Goal: Information Seeking & Learning: Learn about a topic

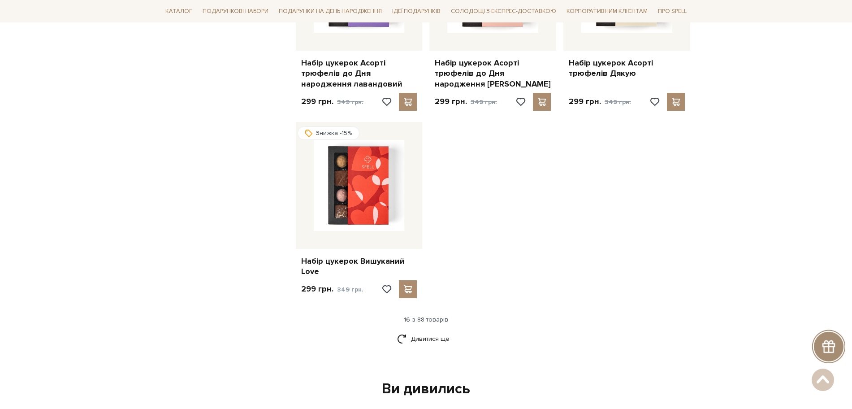
scroll to position [1008, 0]
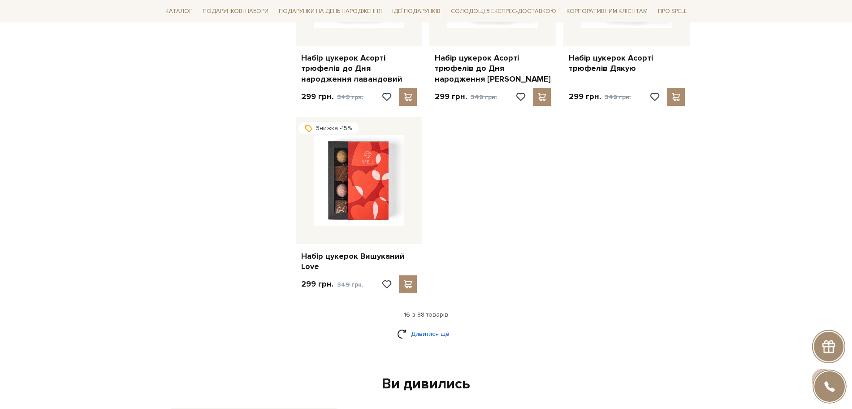
click at [426, 338] on link "Дивитися ще" at bounding box center [426, 334] width 58 height 16
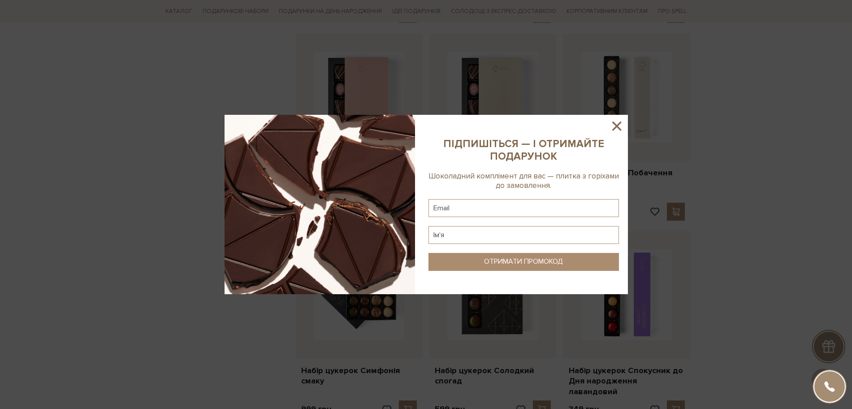
scroll to position [1681, 0]
drag, startPoint x: 617, startPoint y: 124, endPoint x: 682, endPoint y: 147, distance: 68.6
click at [618, 124] on icon at bounding box center [616, 125] width 15 height 15
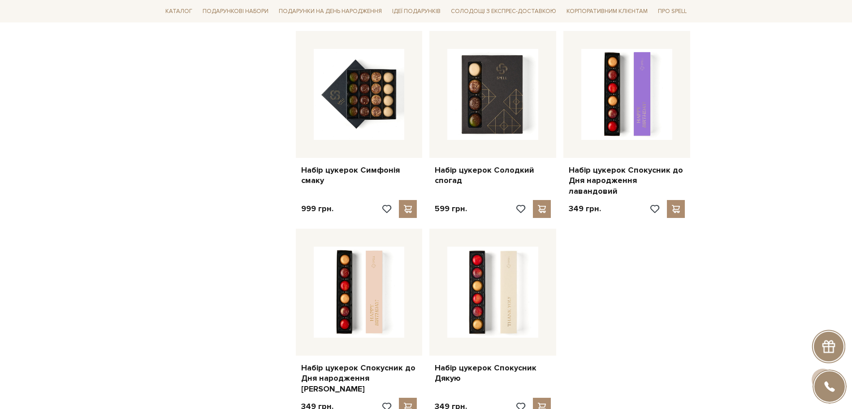
scroll to position [1905, 0]
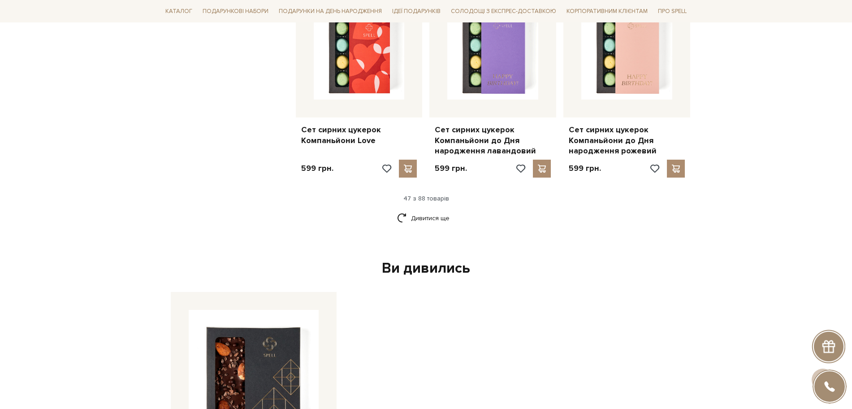
scroll to position [3137, 0]
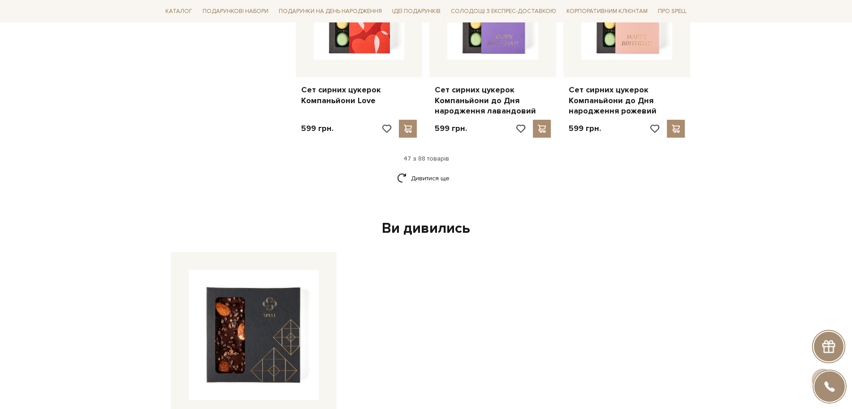
click at [451, 219] on div "Ви дивились" at bounding box center [426, 228] width 518 height 19
click at [419, 170] on link "Дивитися ще" at bounding box center [426, 178] width 58 height 16
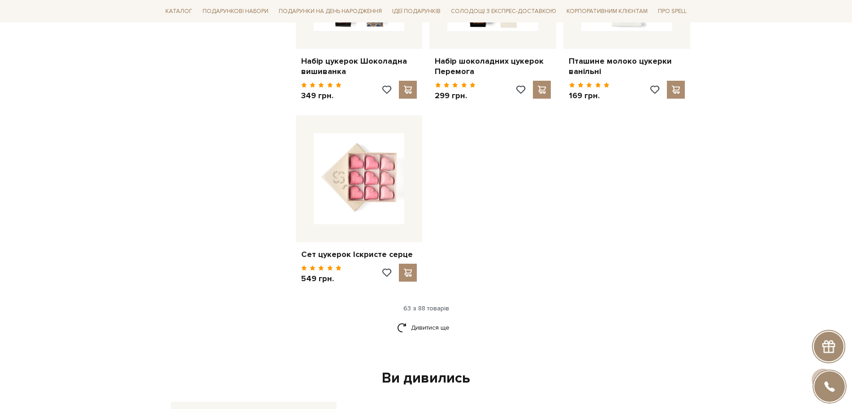
scroll to position [4146, 0]
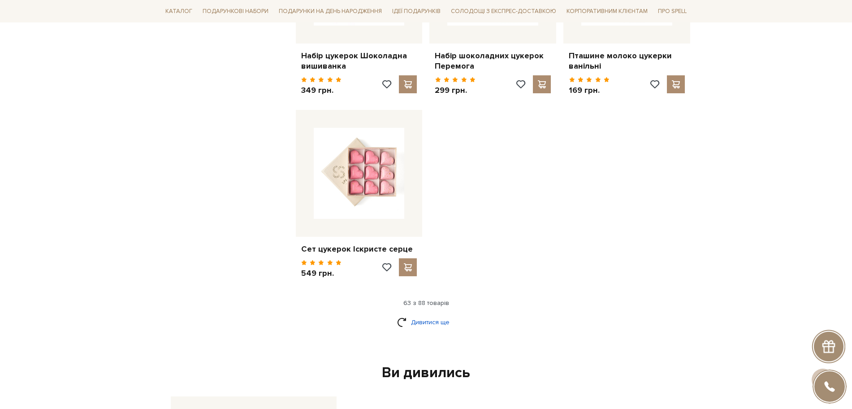
click at [411, 314] on link "Дивитися ще" at bounding box center [426, 322] width 58 height 16
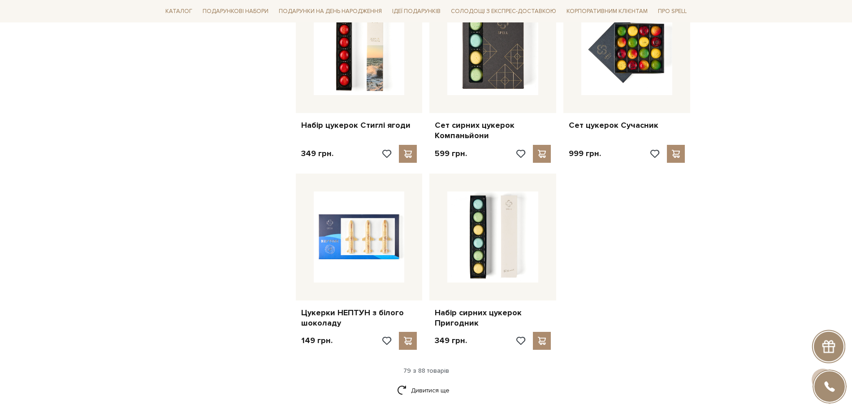
scroll to position [5042, 0]
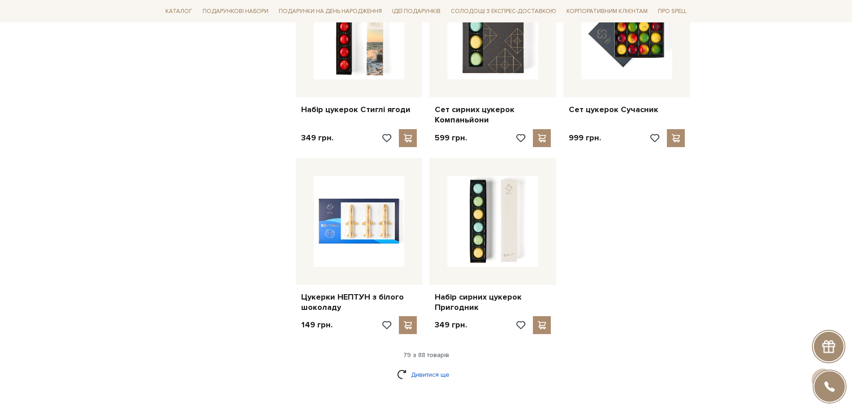
click at [421, 367] on link "Дивитися ще" at bounding box center [426, 375] width 58 height 16
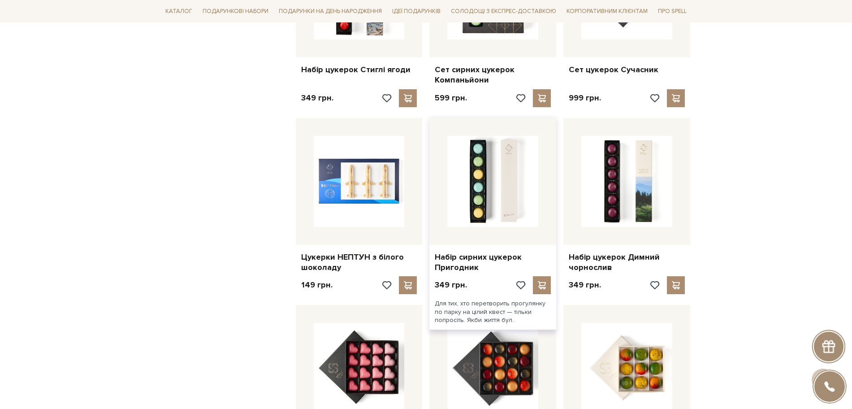
scroll to position [4874, 0]
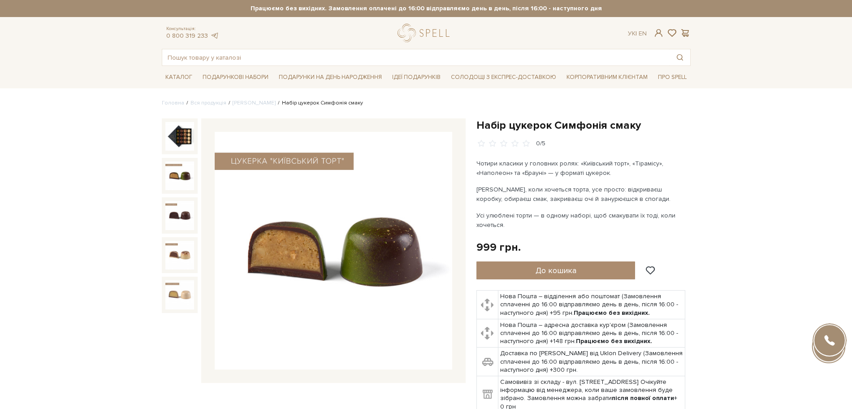
click at [176, 175] on img at bounding box center [179, 175] width 29 height 29
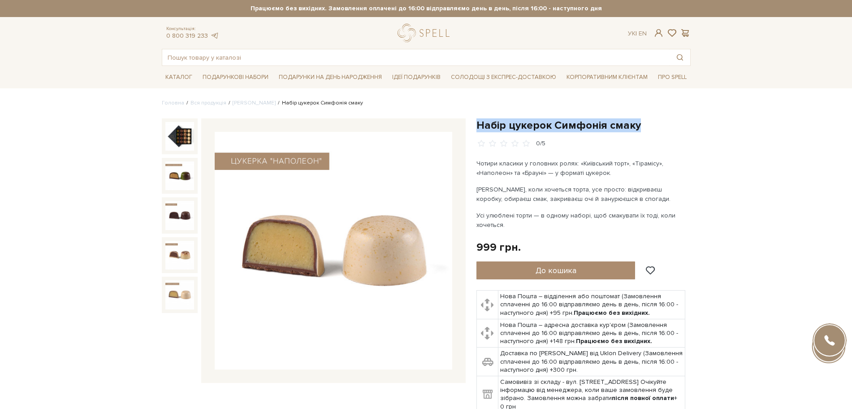
drag, startPoint x: 476, startPoint y: 125, endPoint x: 635, endPoint y: 122, distance: 158.2
click at [635, 122] on h1 "Набір цукерок Симфонія смаку" at bounding box center [583, 125] width 214 height 14
copy h1 "Набір цукерок Симфонія смаку"
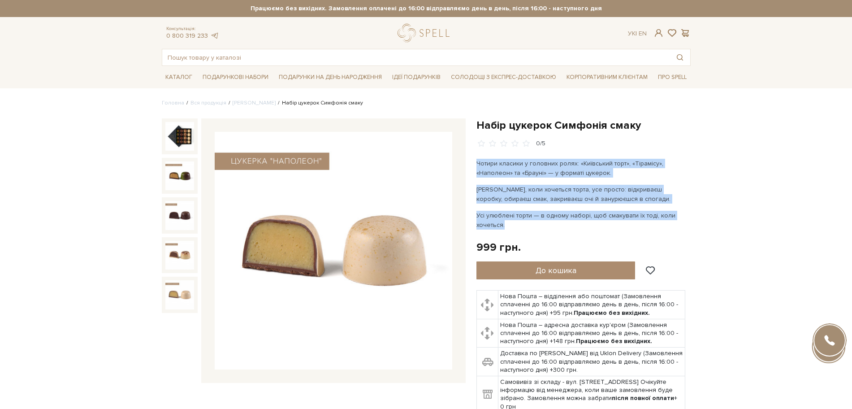
drag, startPoint x: 478, startPoint y: 163, endPoint x: 546, endPoint y: 222, distance: 90.5
click at [546, 222] on div "Чотири класики у головних ролях: «Київський торт», «Тірамісу», «Наполеон» та «Б…" at bounding box center [581, 194] width 210 height 71
copy div "Чотири класики у головних ролях: «Київський торт», «Тірамісу», «Наполеон» та «Б…"
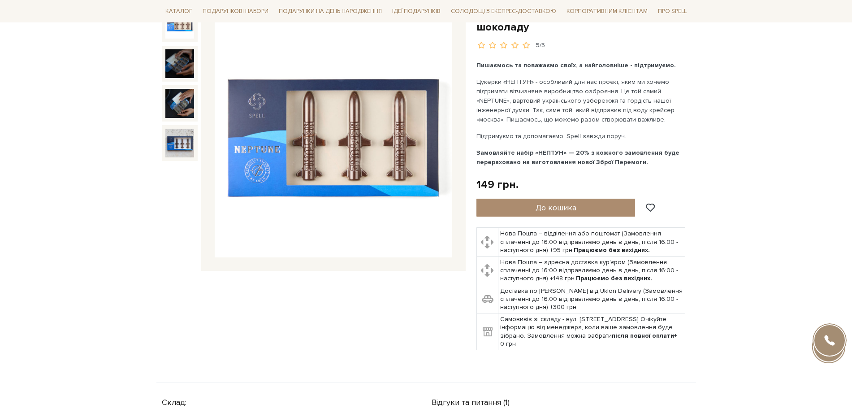
scroll to position [56, 0]
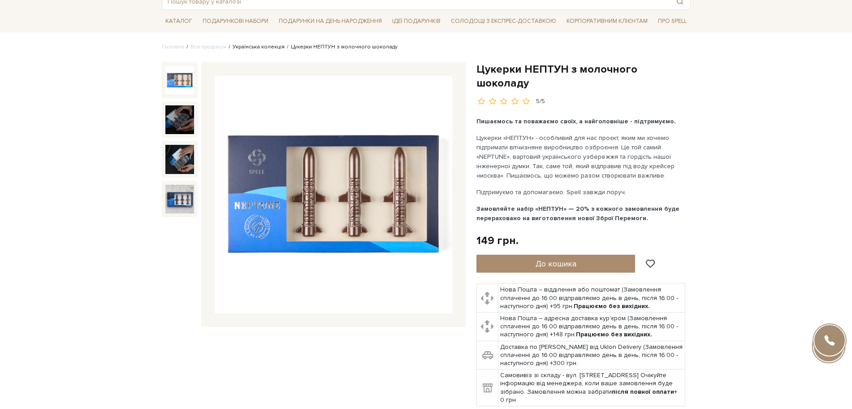
click at [253, 50] on link "Українська колекція" at bounding box center [259, 46] width 52 height 7
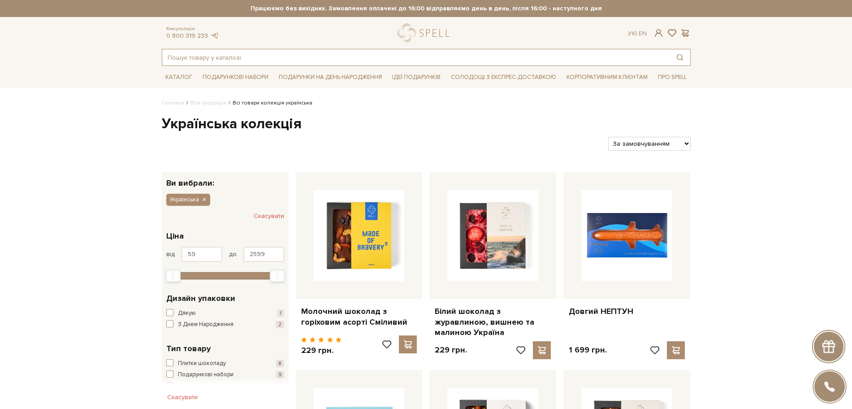
click at [261, 64] on input "text" at bounding box center [415, 57] width 507 height 16
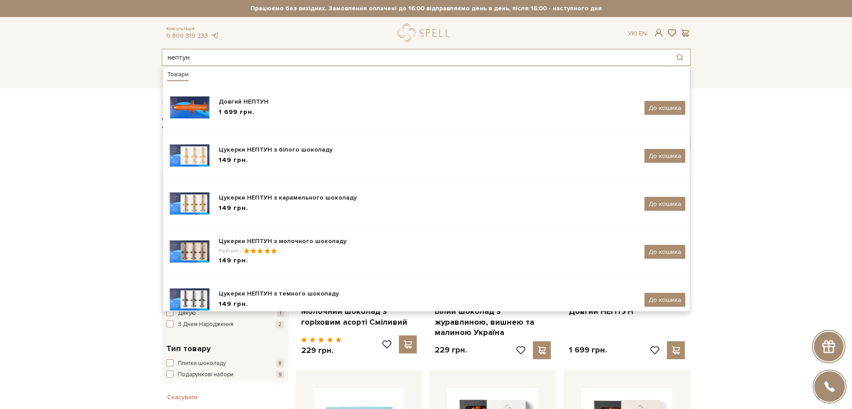
type input "нептун"
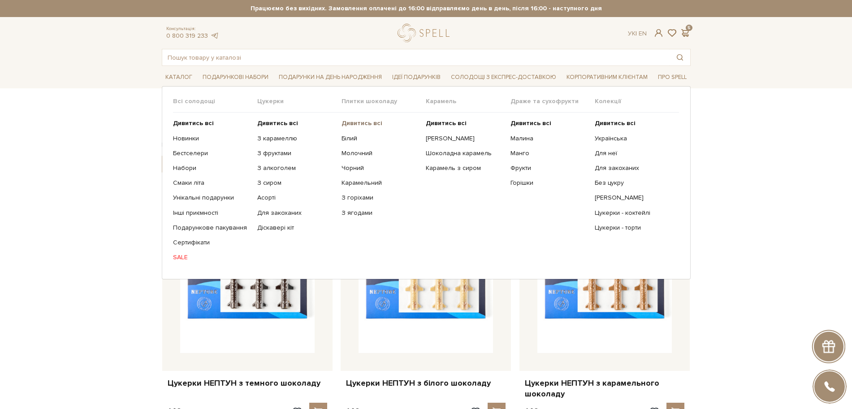
click at [364, 120] on b "Дивитись всі" at bounding box center [362, 123] width 41 height 8
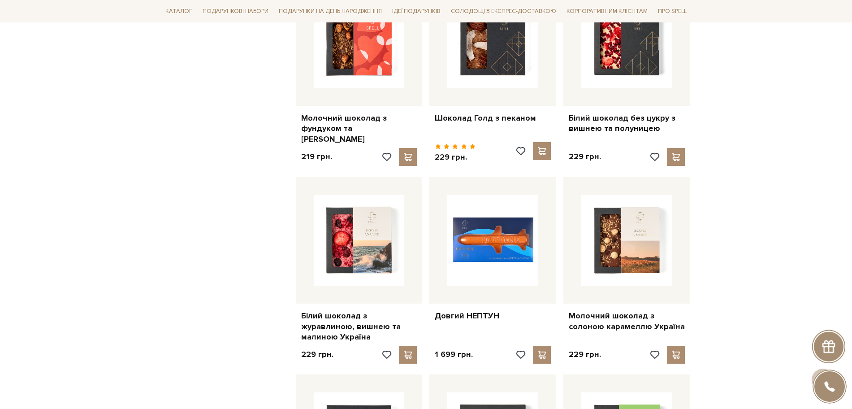
scroll to position [616, 0]
click at [172, 297] on div "Фільтр 1 - 1,7 тис. грн. Ціна від 1 до 1699 1,0 426 850 1,3 тис. 1,7 тис. Вибер…" at bounding box center [225, 151] width 134 height 1191
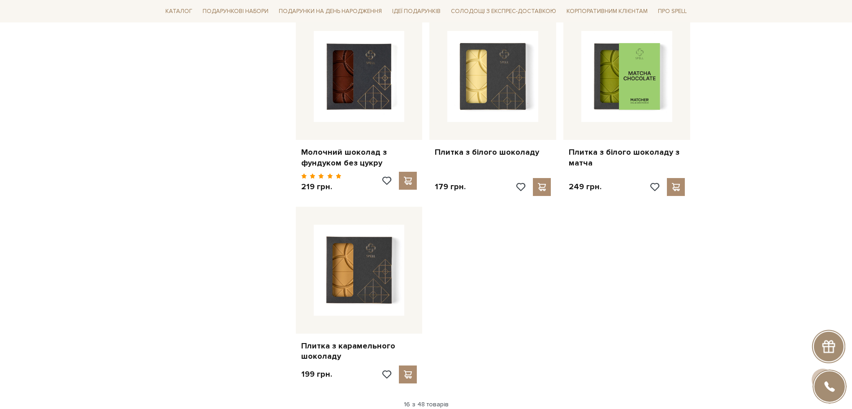
scroll to position [1065, 0]
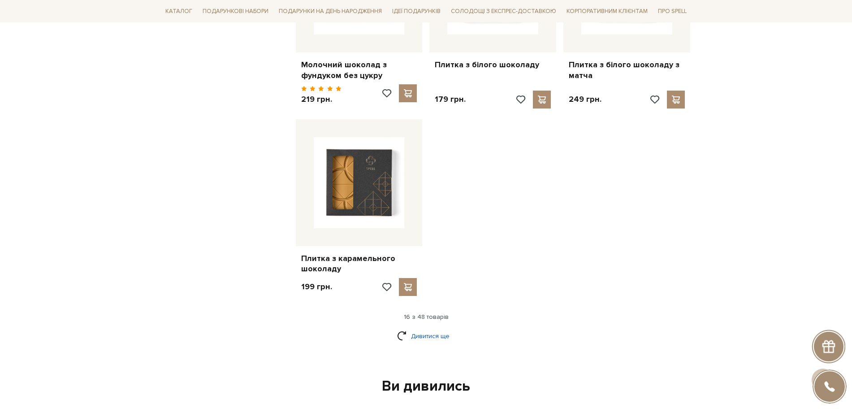
click at [432, 328] on link "Дивитися ще" at bounding box center [426, 336] width 58 height 16
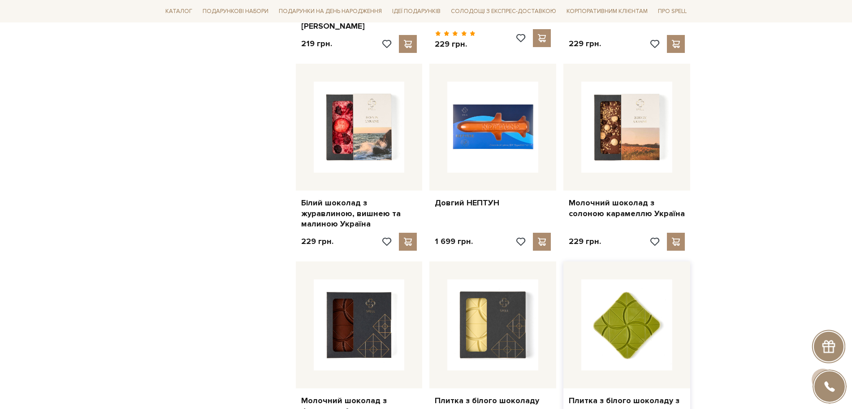
scroll to position [728, 0]
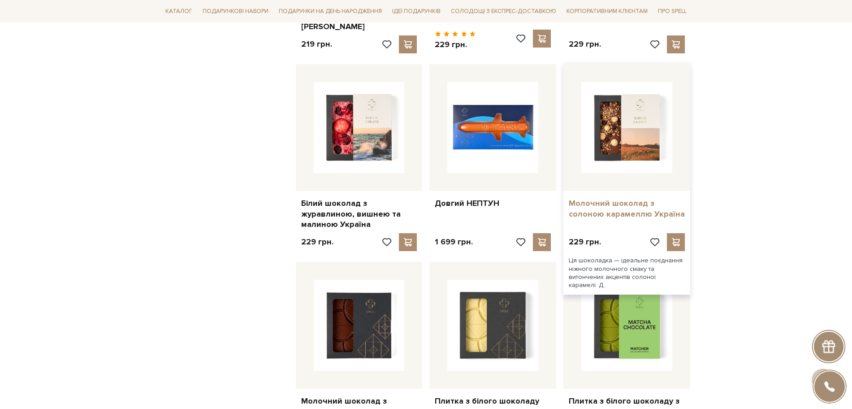
click at [631, 205] on link "Молочний шоколад з солоною карамеллю Україна" at bounding box center [627, 208] width 116 height 21
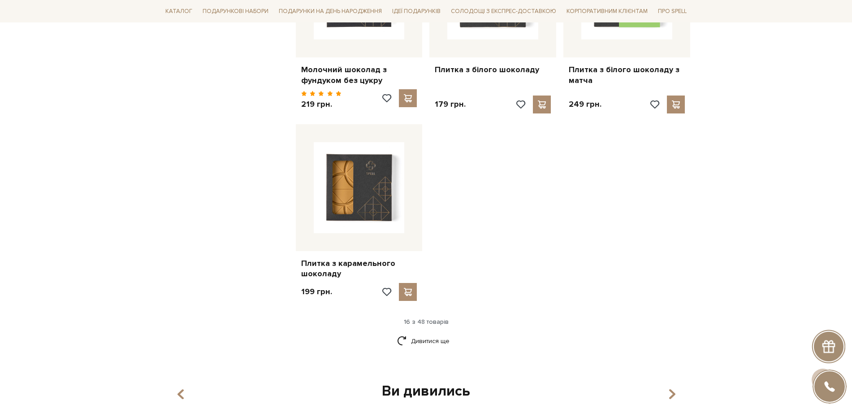
scroll to position [1065, 0]
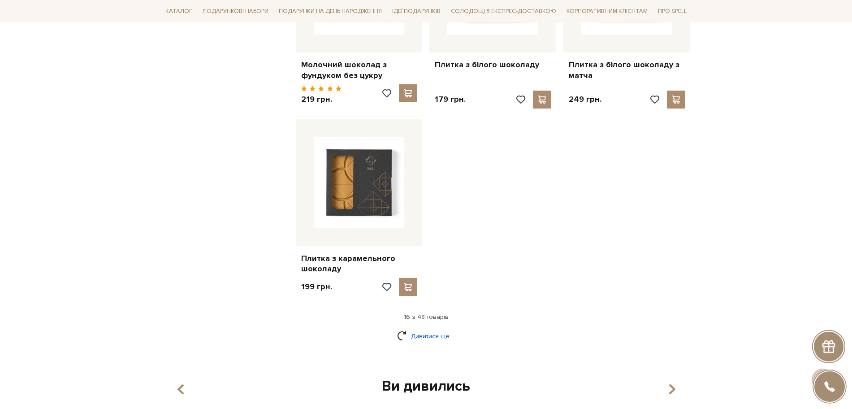
click at [425, 328] on link "Дивитися ще" at bounding box center [426, 336] width 58 height 16
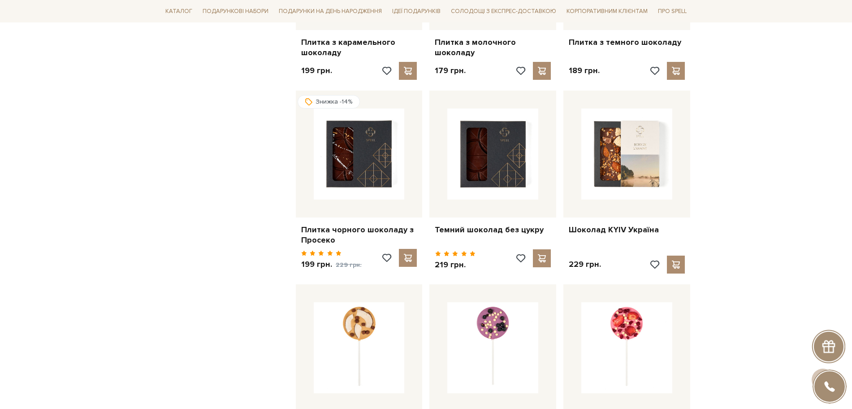
scroll to position [1289, 0]
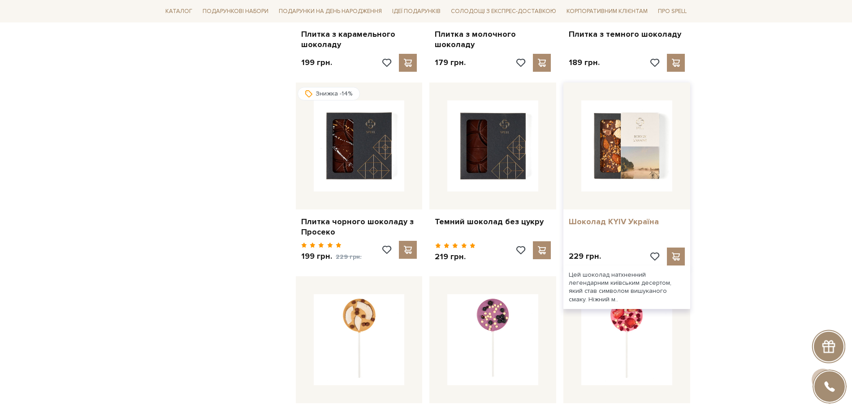
click at [616, 216] on link "Шоколад KYIV Україна" at bounding box center [627, 221] width 116 height 10
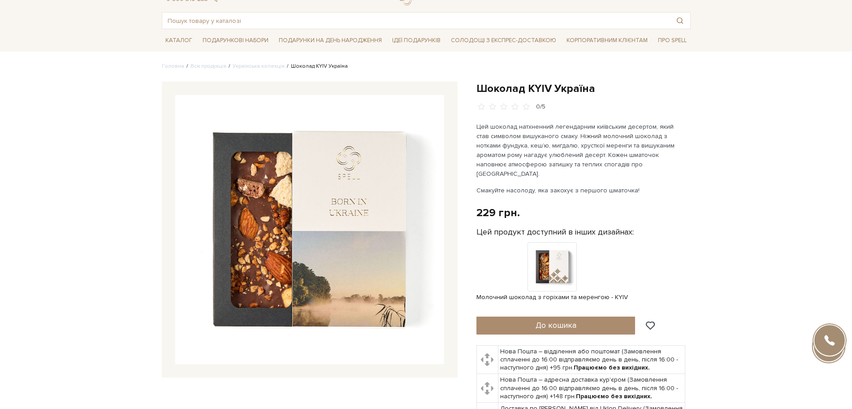
scroll to position [56, 0]
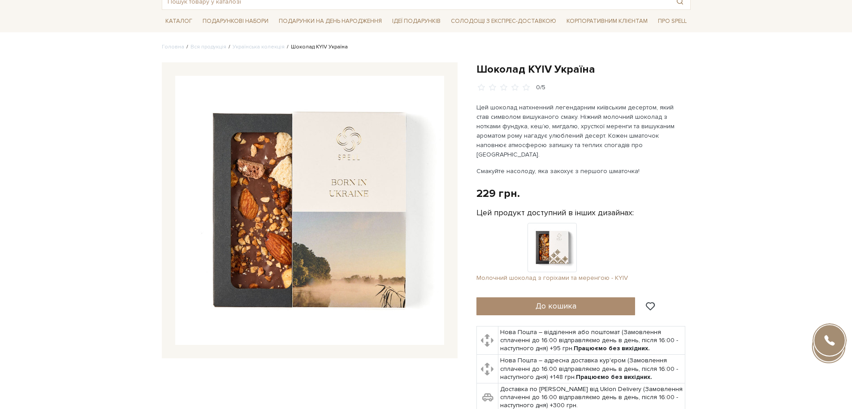
click at [541, 237] on img at bounding box center [552, 247] width 49 height 49
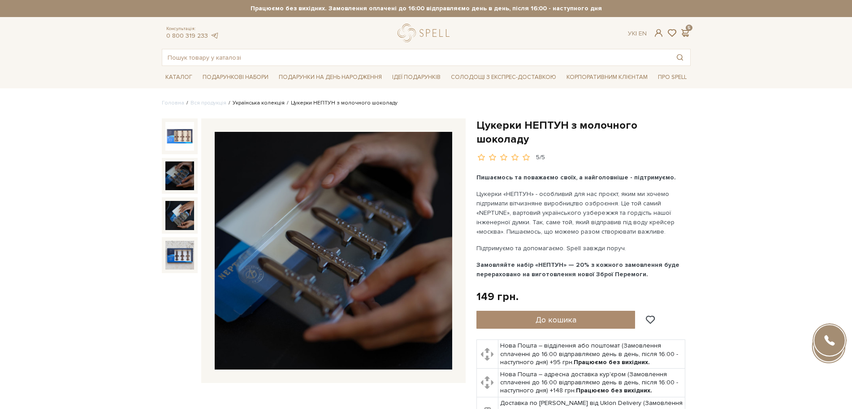
click at [265, 103] on link "Українська колекція" at bounding box center [259, 103] width 52 height 7
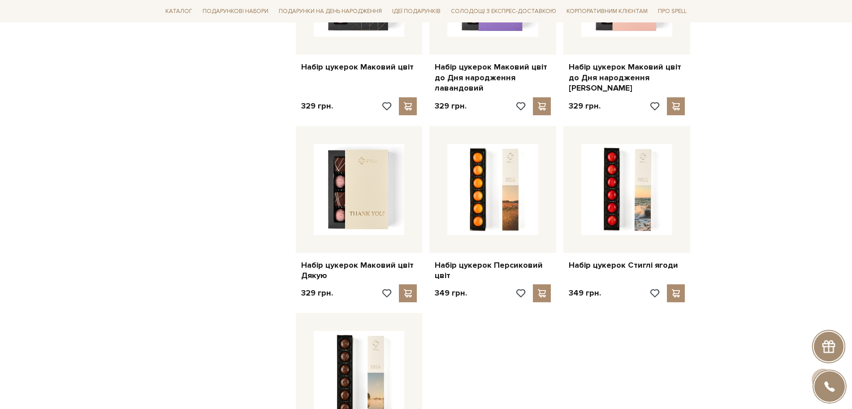
scroll to position [1008, 0]
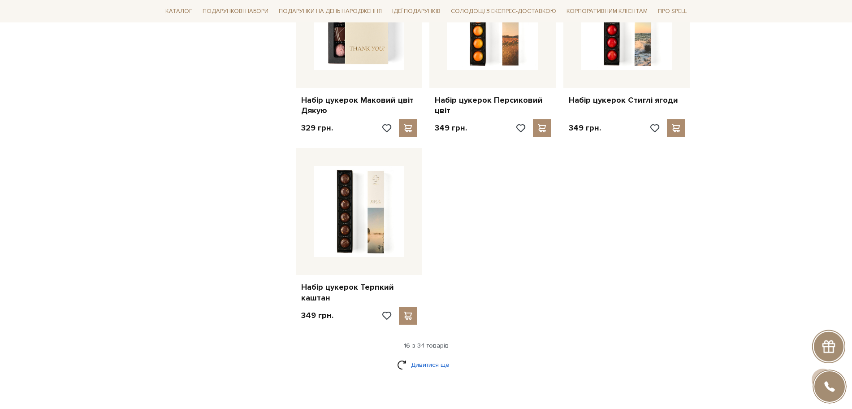
click at [423, 357] on link "Дивитися ще" at bounding box center [426, 365] width 58 height 16
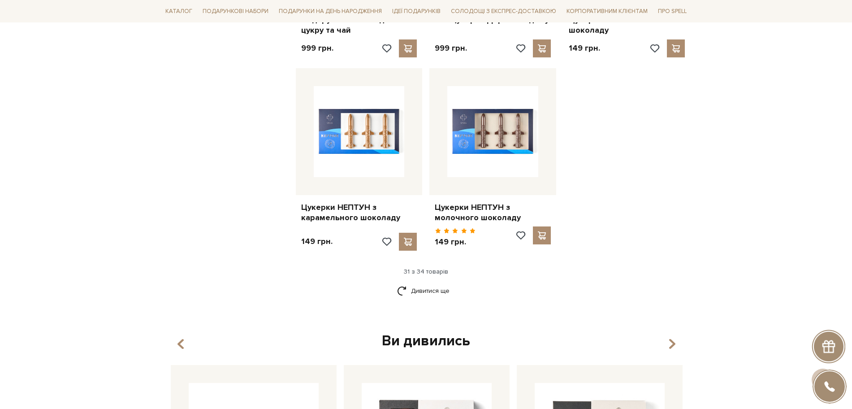
scroll to position [2073, 0]
